Goal: Check status: Check status

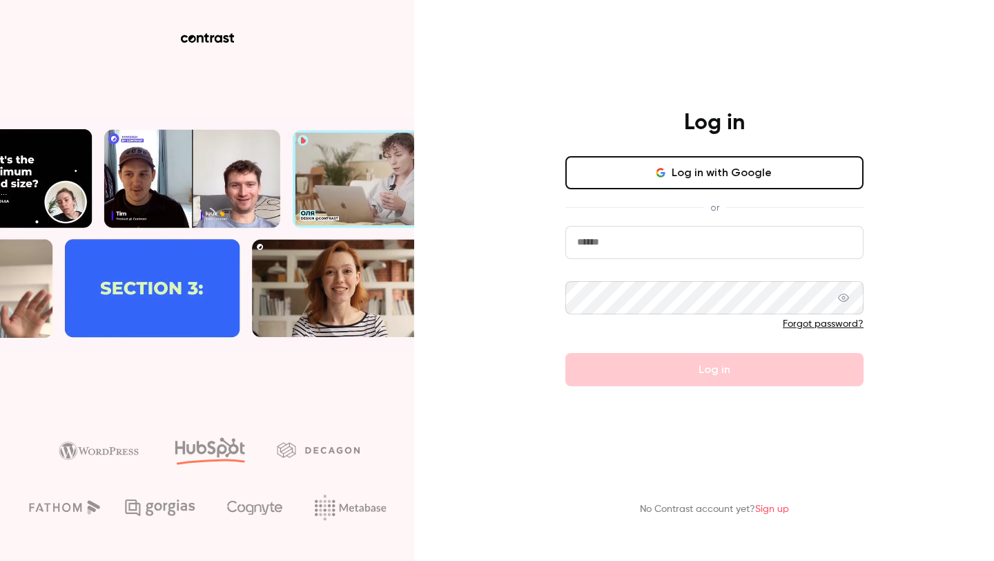
click at [665, 174] on icon "button" at bounding box center [663, 173] width 4 height 4
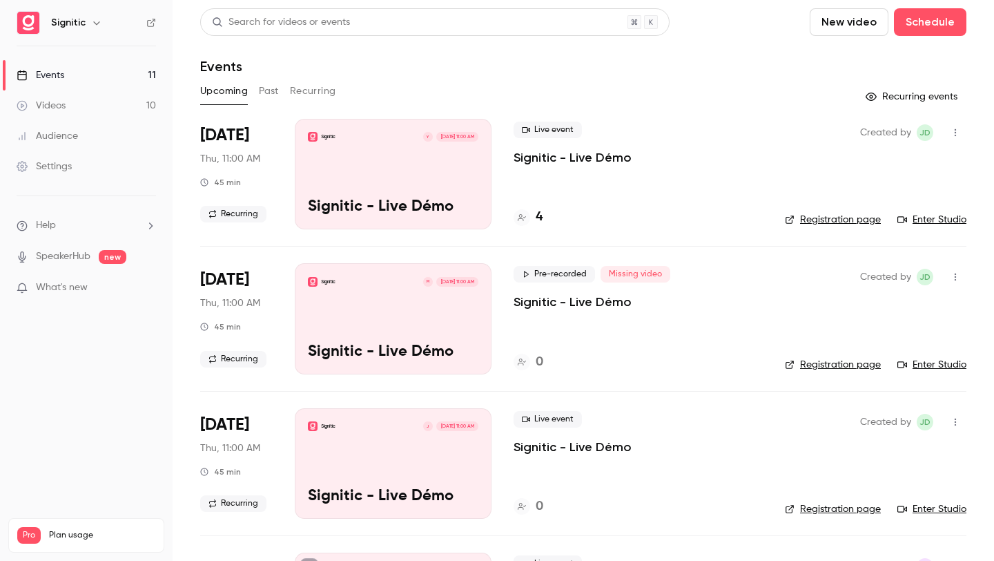
click at [280, 91] on div "Upcoming Past Recurring" at bounding box center [583, 91] width 766 height 22
click at [275, 91] on button "Past" at bounding box center [269, 91] width 20 height 22
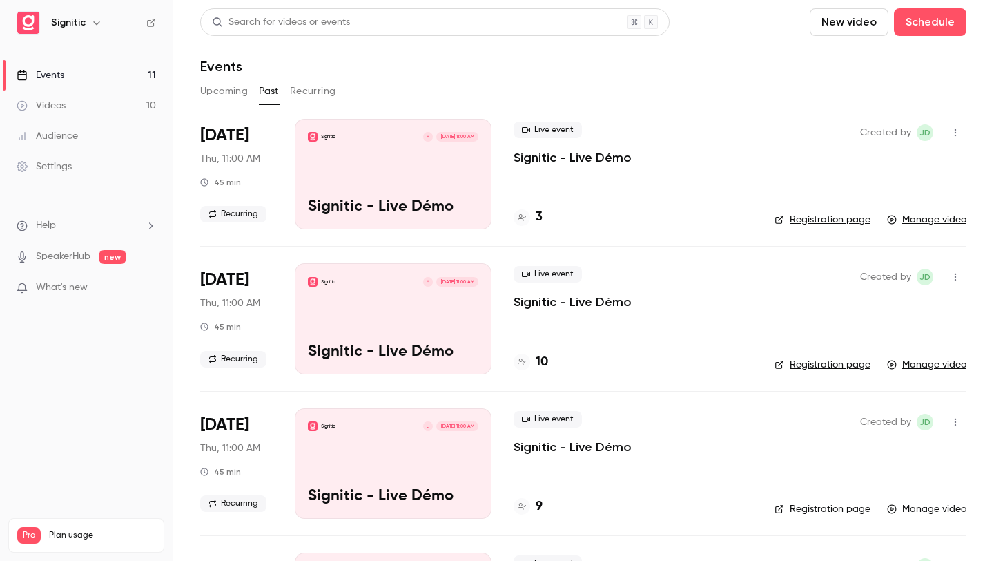
click at [71, 286] on span "What's new" at bounding box center [62, 287] width 52 height 14
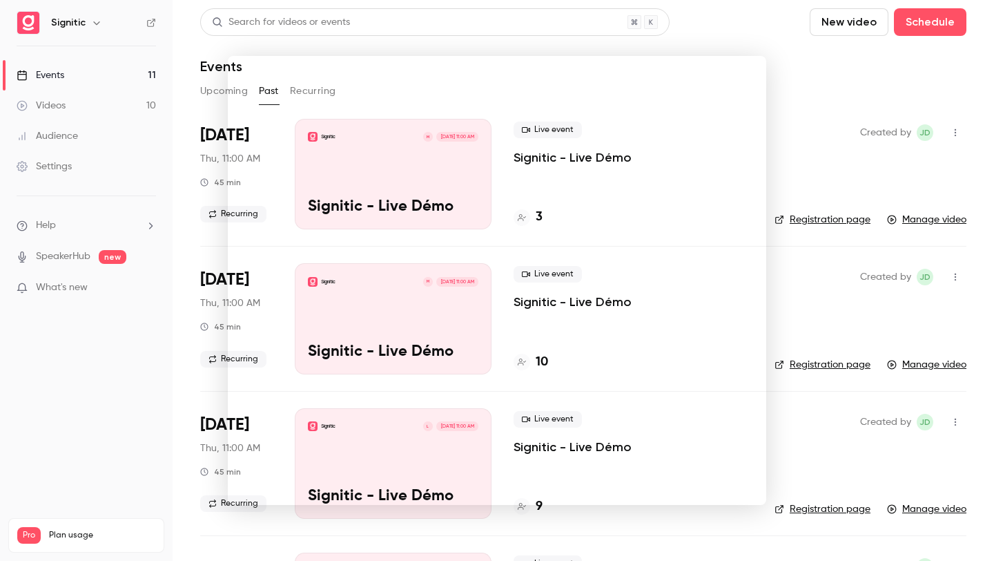
click at [803, 96] on div at bounding box center [497, 280] width 994 height 561
